Goal: Check status

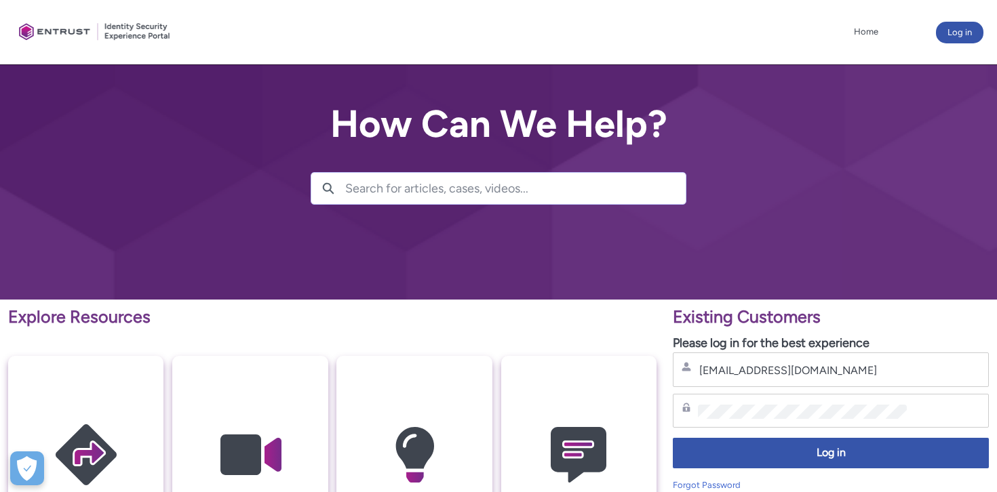
click at [781, 450] on span "Log in" at bounding box center [831, 454] width 298 height 16
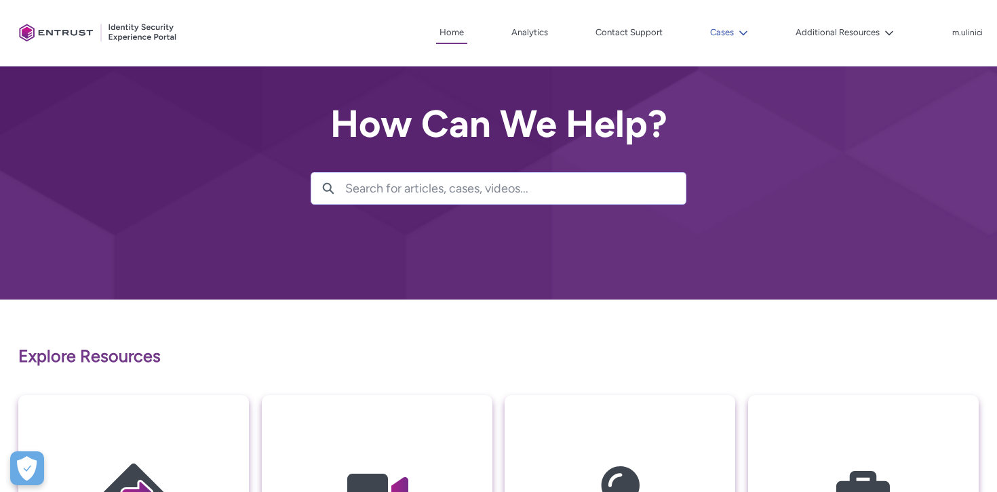
click at [730, 36] on button "Cases" at bounding box center [729, 32] width 45 height 20
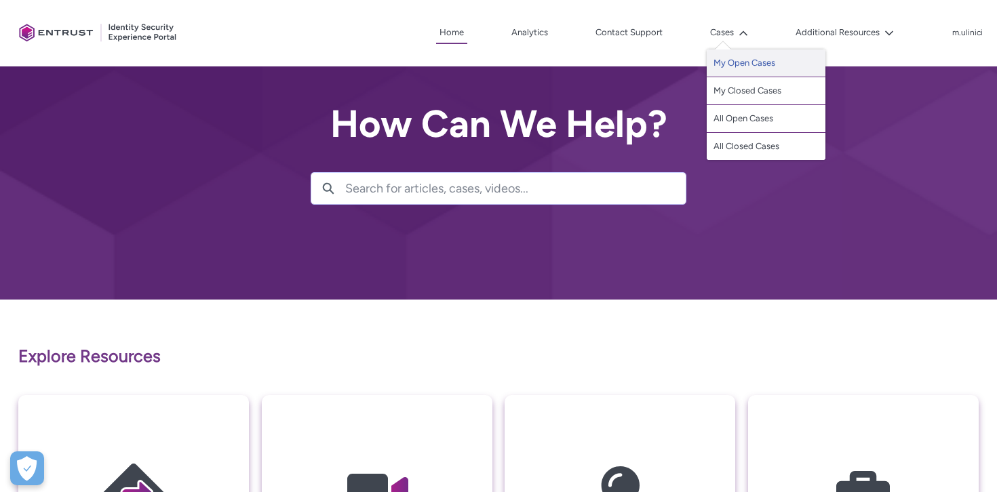
click at [728, 69] on link "My Open Cases" at bounding box center [766, 64] width 119 height 28
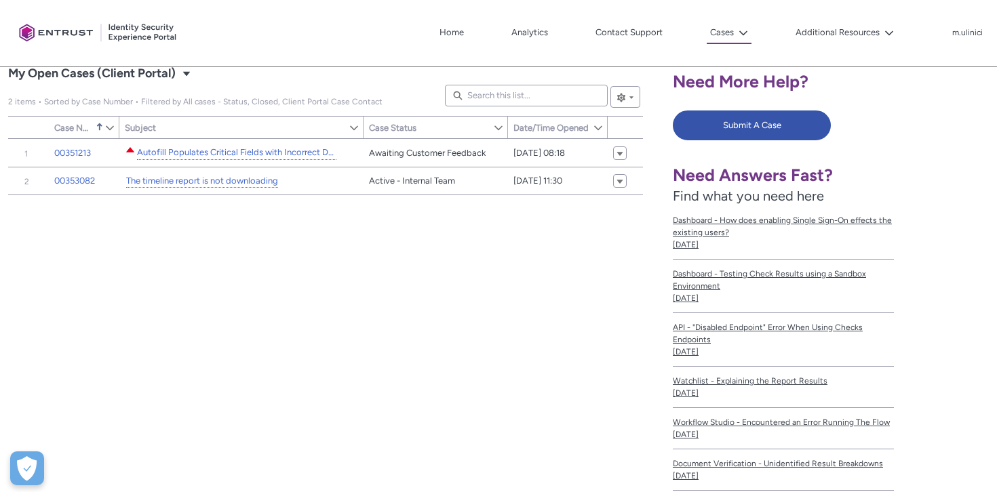
scroll to position [249, 0]
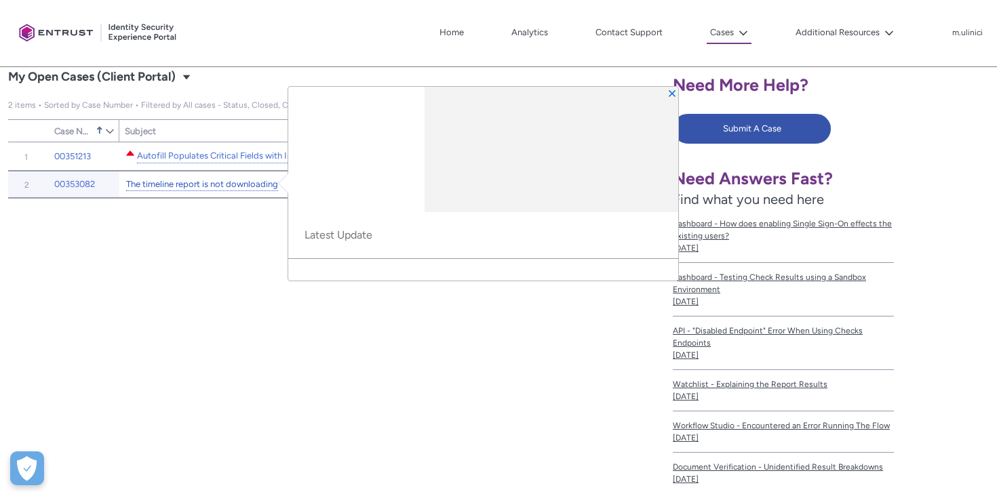
click at [208, 183] on link "The timeline report is not downloading" at bounding box center [202, 185] width 152 height 14
